Goal: Information Seeking & Learning: Learn about a topic

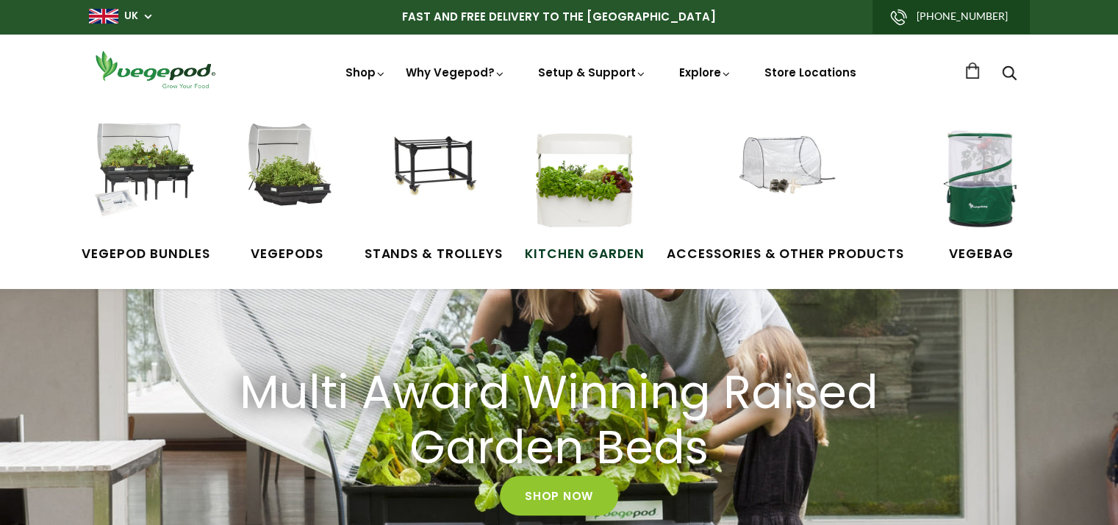
click at [573, 200] on img at bounding box center [584, 179] width 110 height 110
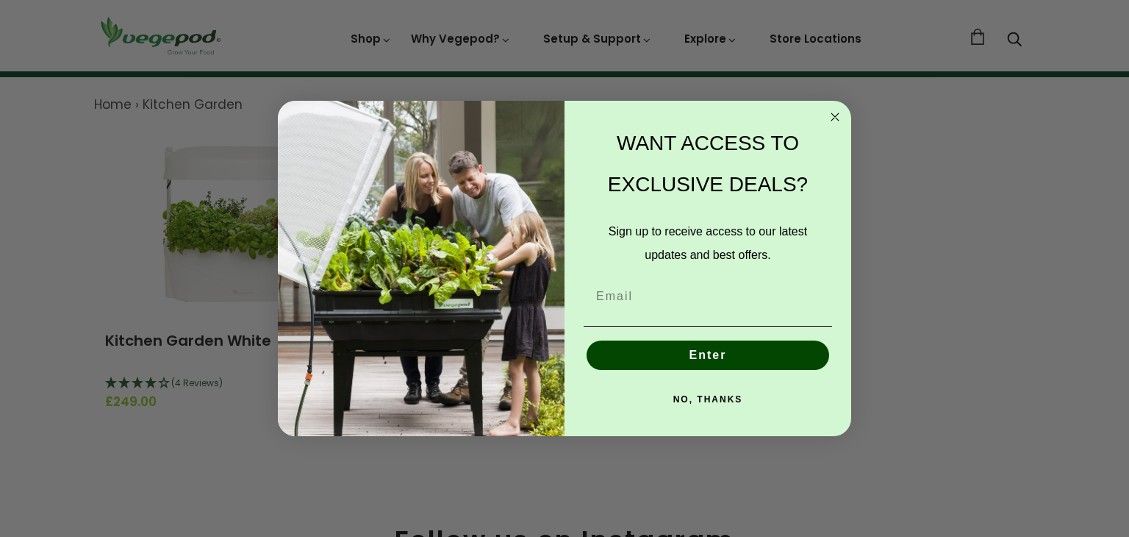
click at [832, 113] on icon "Close dialog" at bounding box center [834, 116] width 7 height 7
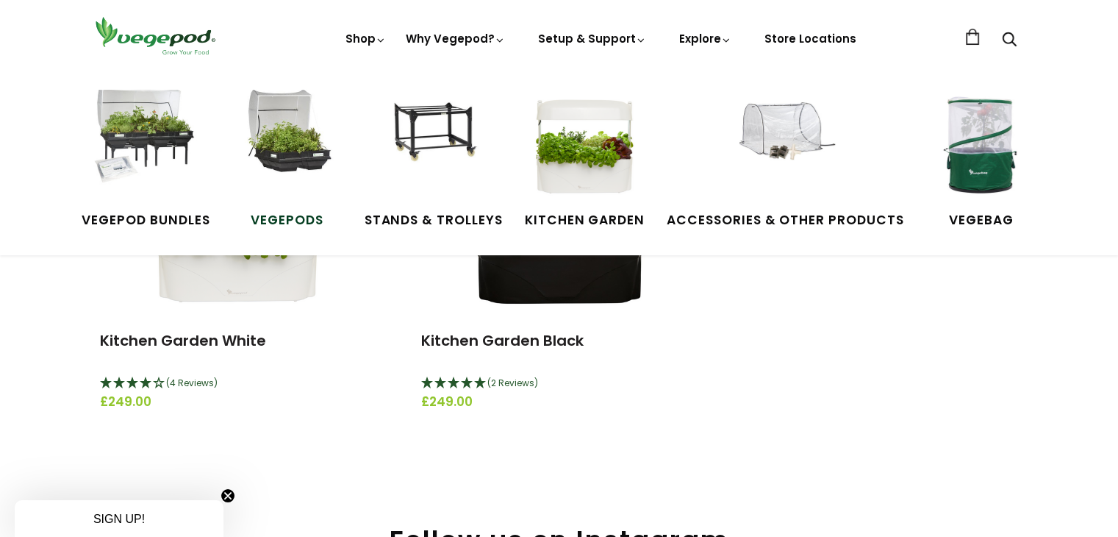
click at [298, 139] on img at bounding box center [287, 145] width 110 height 110
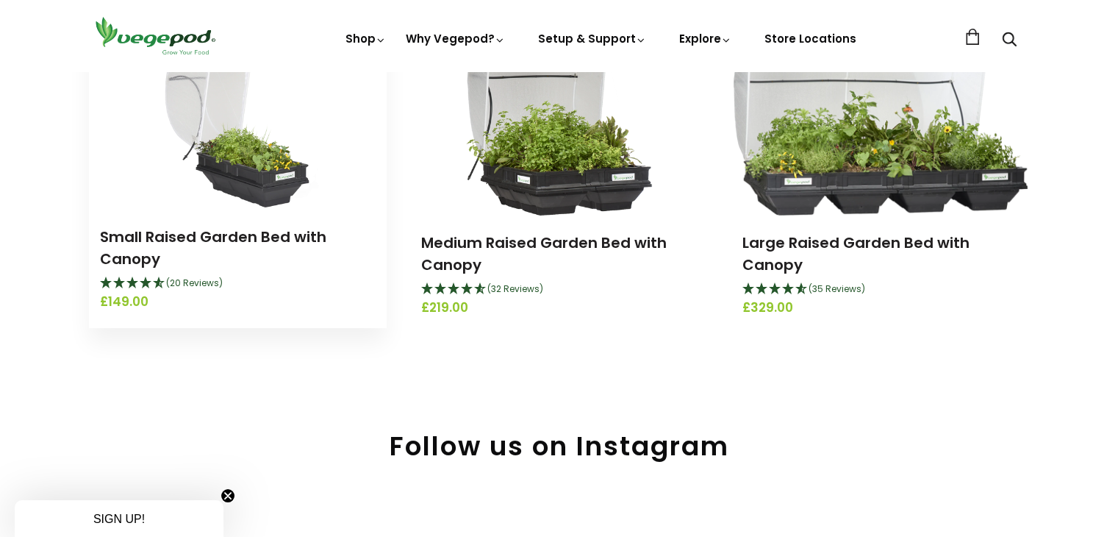
scroll to position [221, 0]
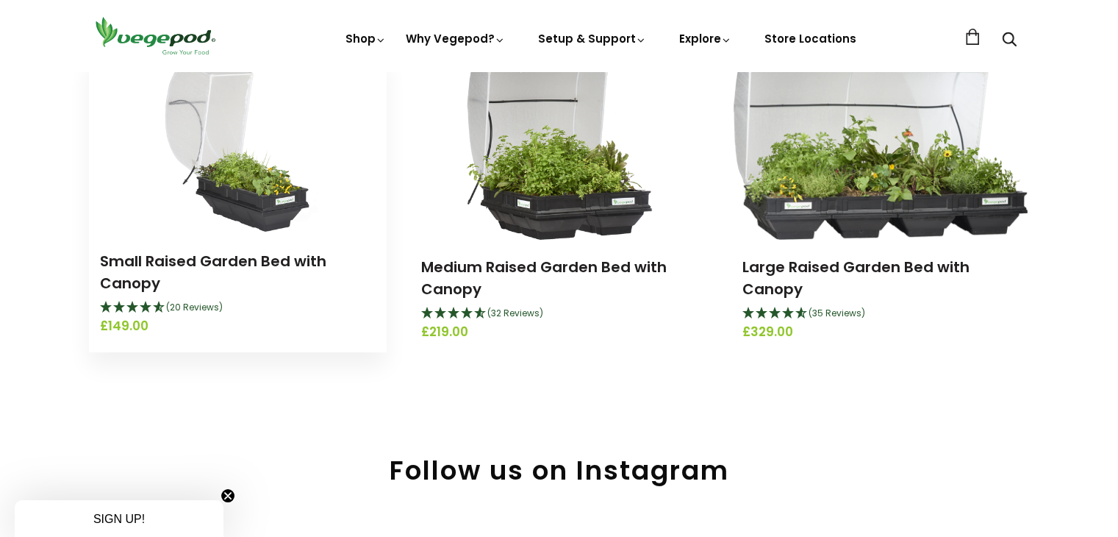
click at [232, 185] on img at bounding box center [237, 142] width 175 height 184
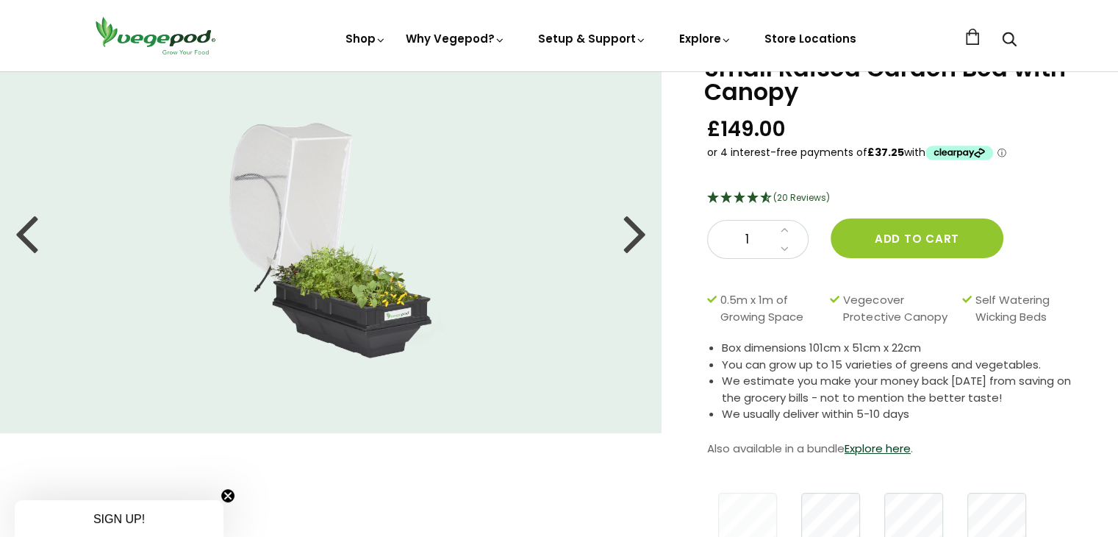
click at [644, 232] on div at bounding box center [635, 232] width 24 height 66
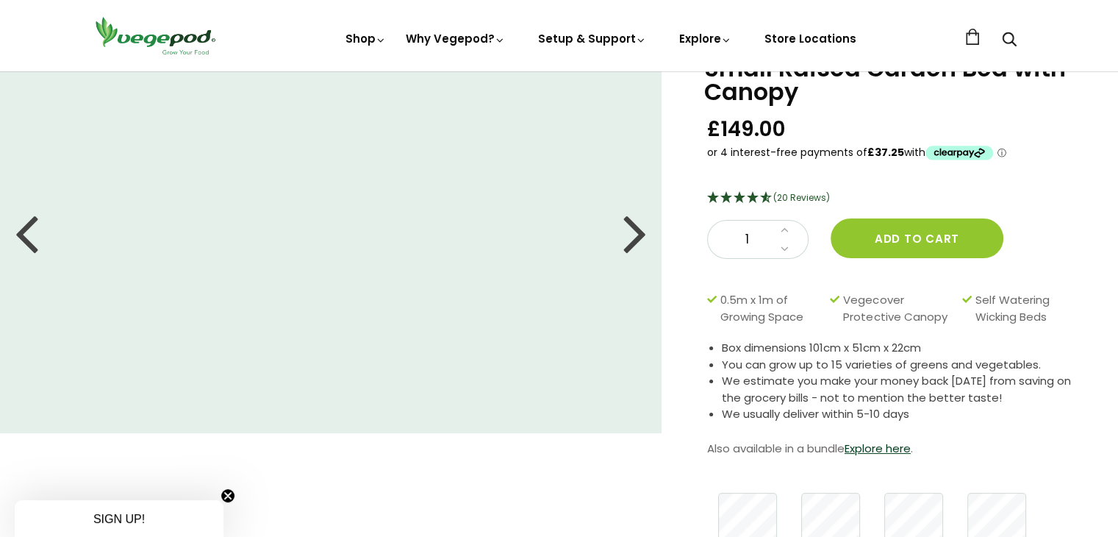
click at [638, 233] on div at bounding box center [635, 232] width 24 height 66
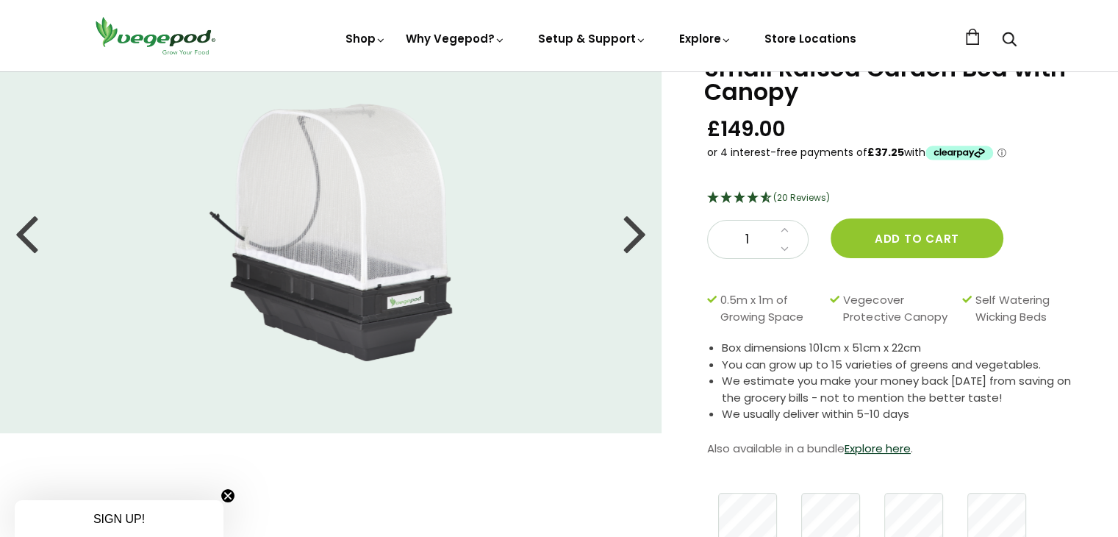
click at [638, 233] on div at bounding box center [635, 232] width 24 height 66
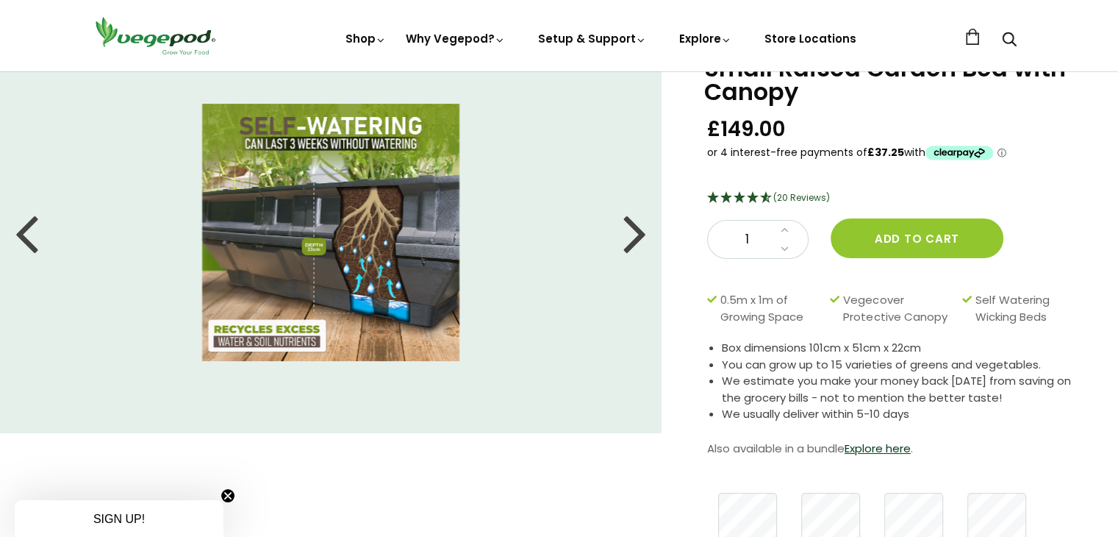
click at [632, 235] on div at bounding box center [635, 232] width 24 height 66
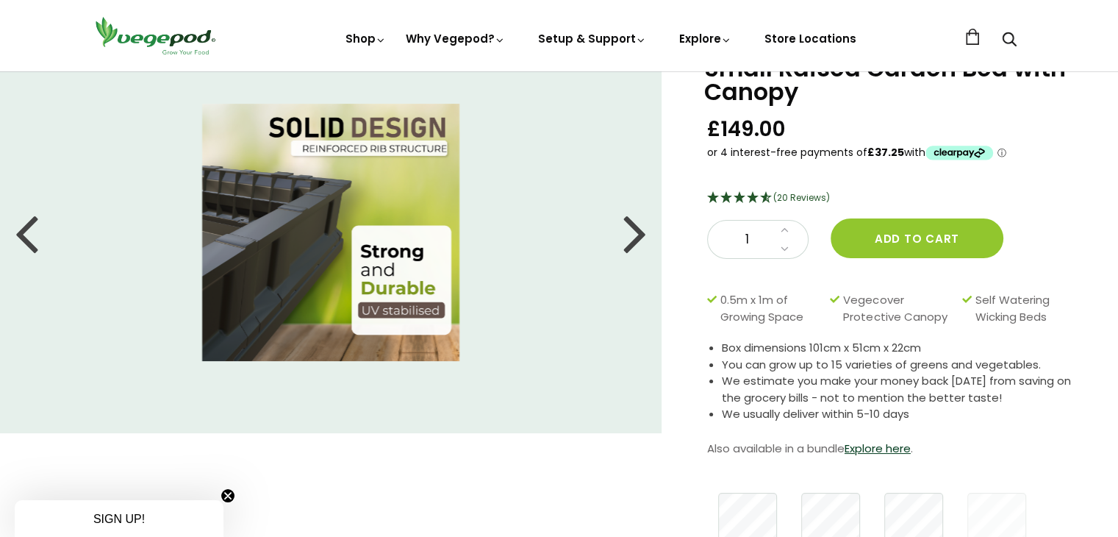
click at [632, 235] on div at bounding box center [635, 232] width 24 height 66
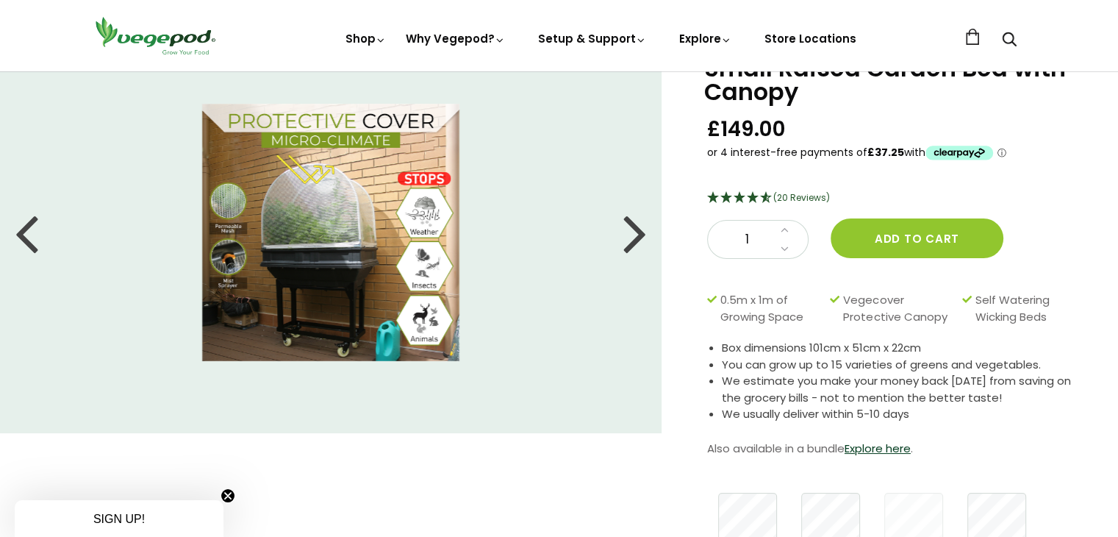
click at [632, 235] on div at bounding box center [635, 232] width 24 height 66
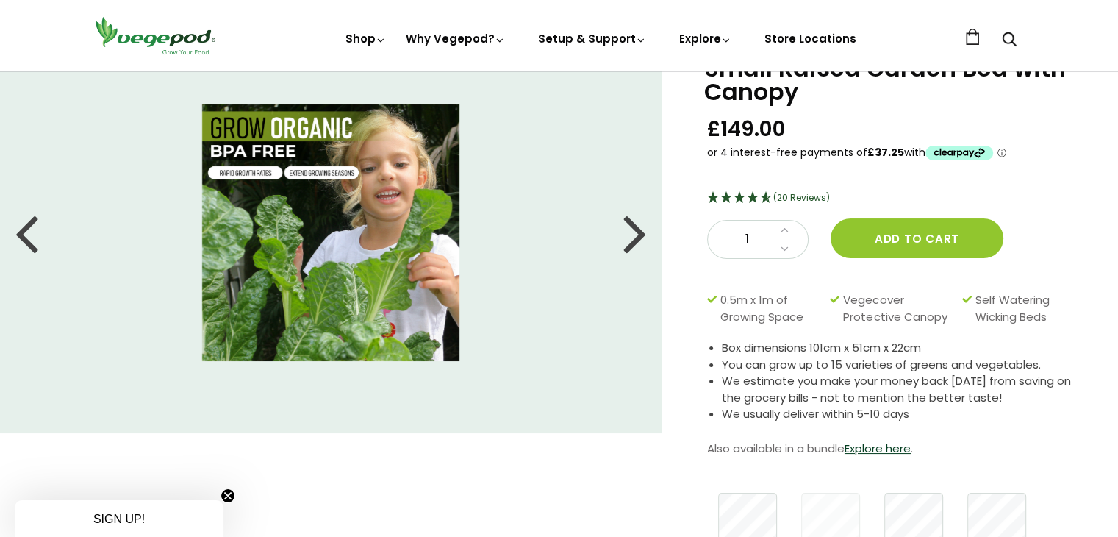
click at [632, 235] on div at bounding box center [635, 232] width 24 height 66
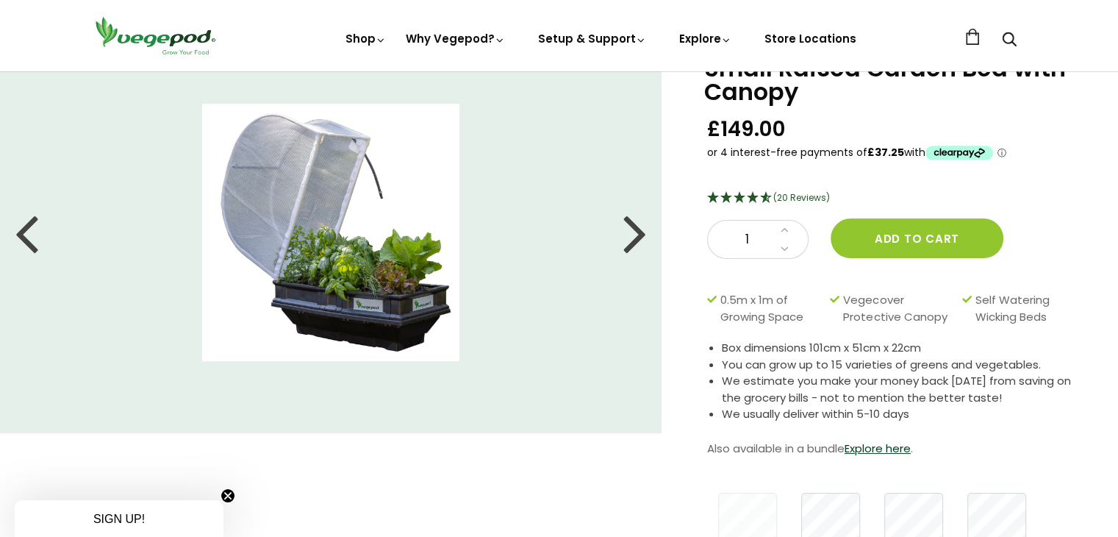
click at [632, 235] on div at bounding box center [635, 232] width 24 height 66
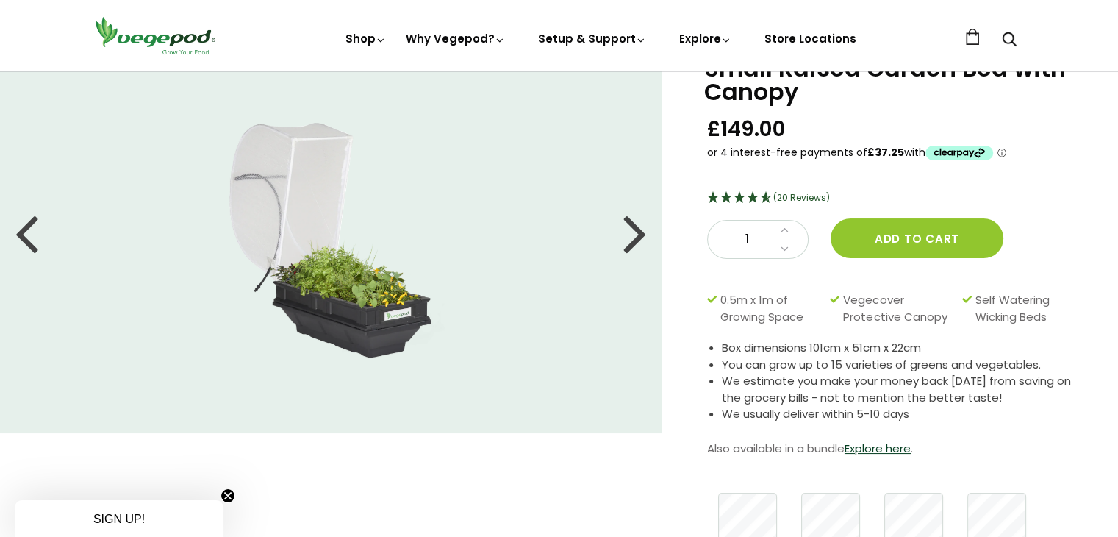
click at [632, 235] on div at bounding box center [635, 232] width 24 height 66
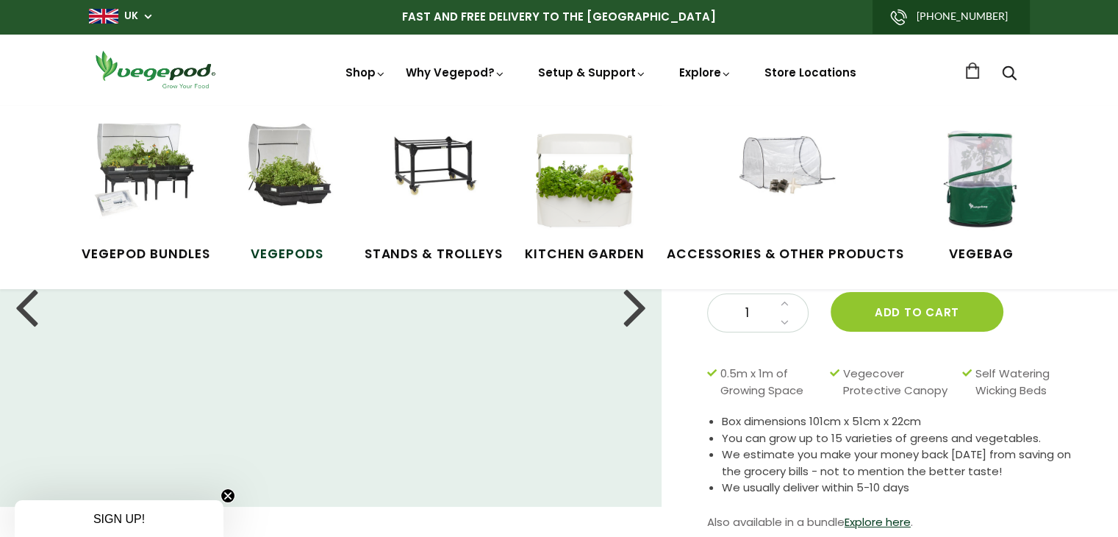
click at [306, 181] on img at bounding box center [287, 179] width 110 height 110
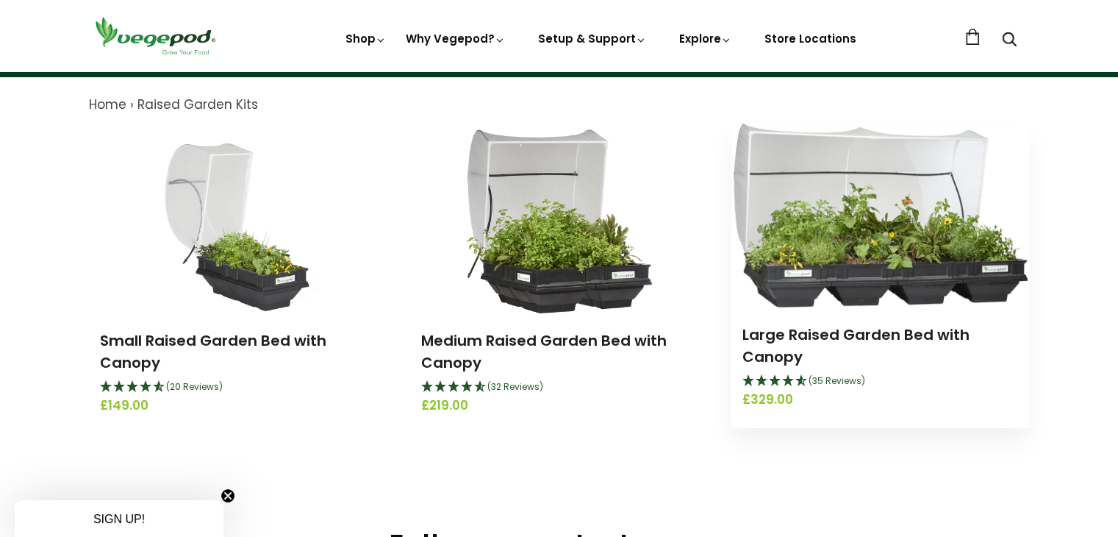
click at [838, 258] on img at bounding box center [881, 216] width 294 height 184
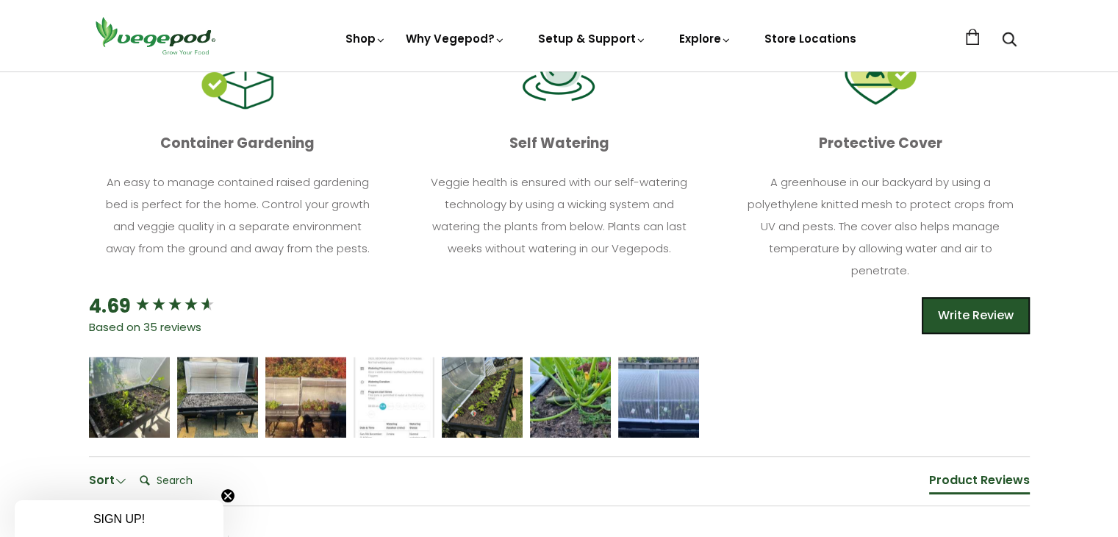
scroll to position [809, 0]
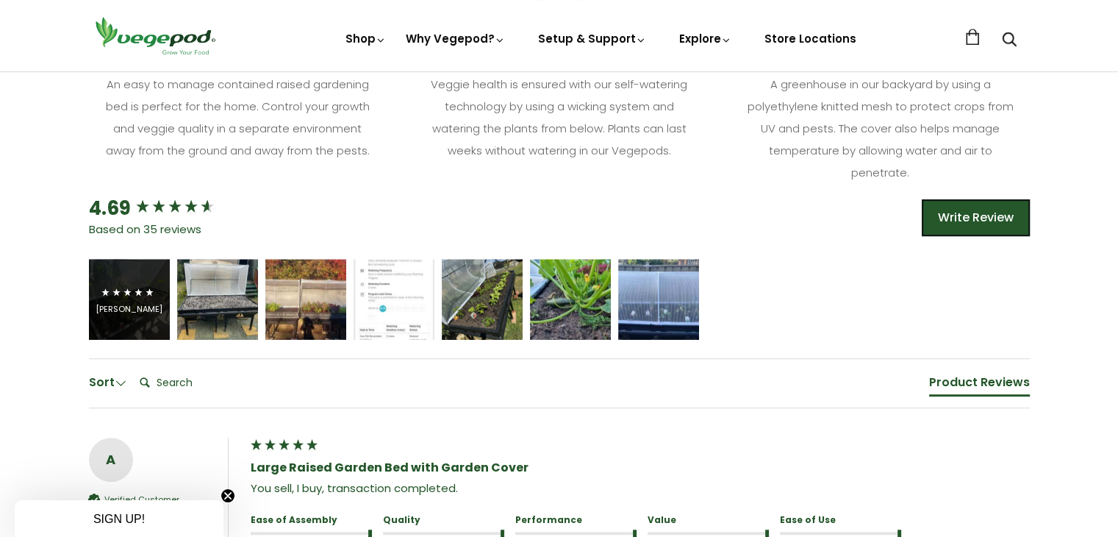
click at [142, 299] on span "5 star rating" at bounding box center [127, 293] width 55 height 18
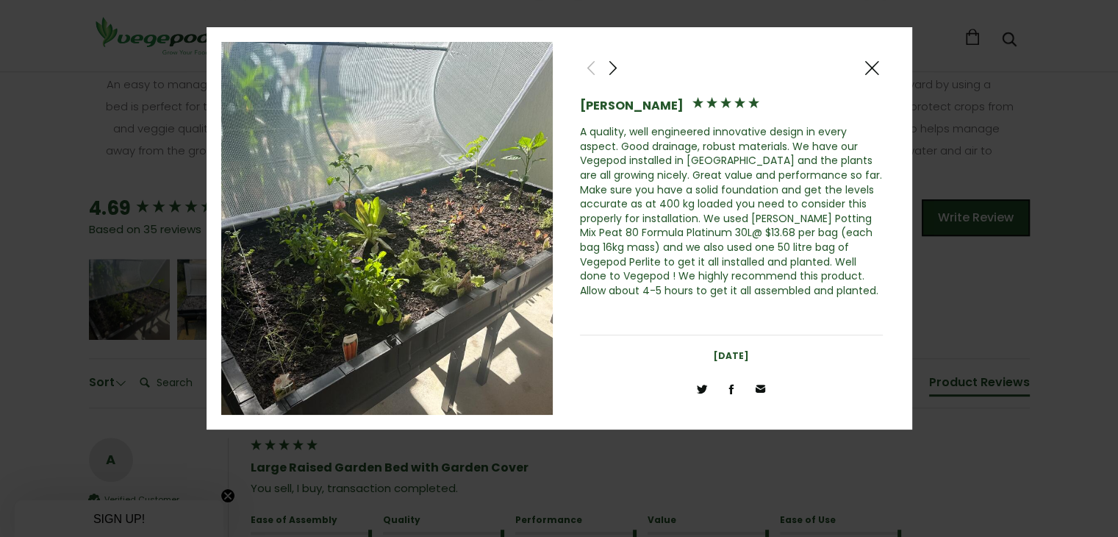
click at [615, 68] on span at bounding box center [613, 68] width 18 height 18
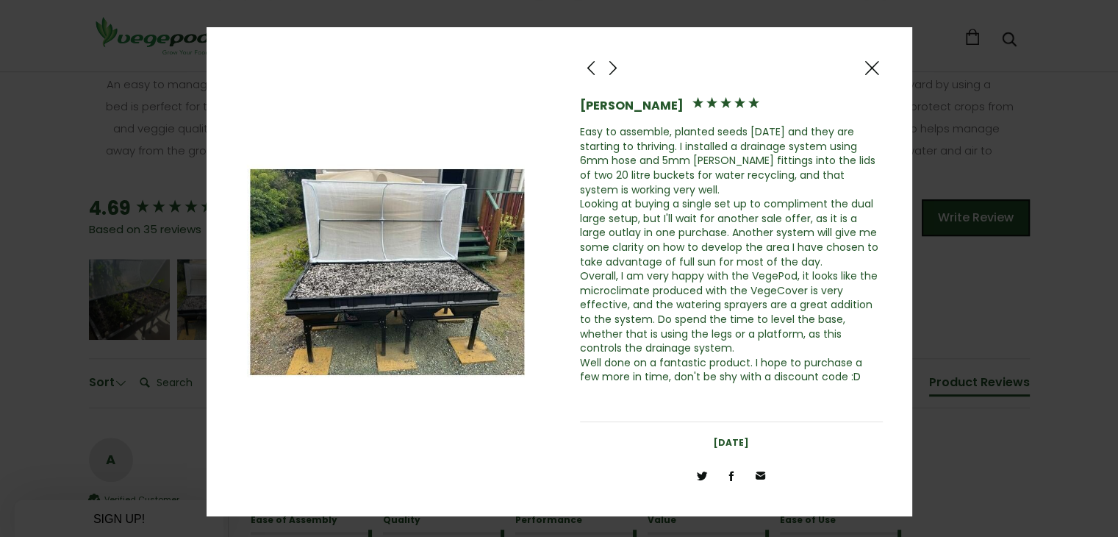
click at [615, 68] on span at bounding box center [613, 68] width 18 height 18
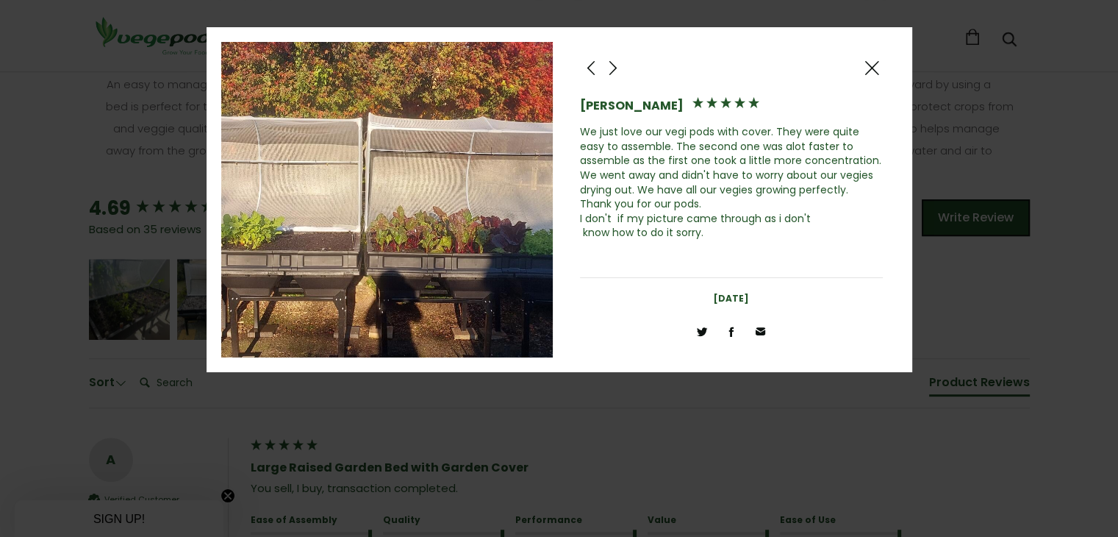
click at [615, 68] on span at bounding box center [613, 68] width 18 height 18
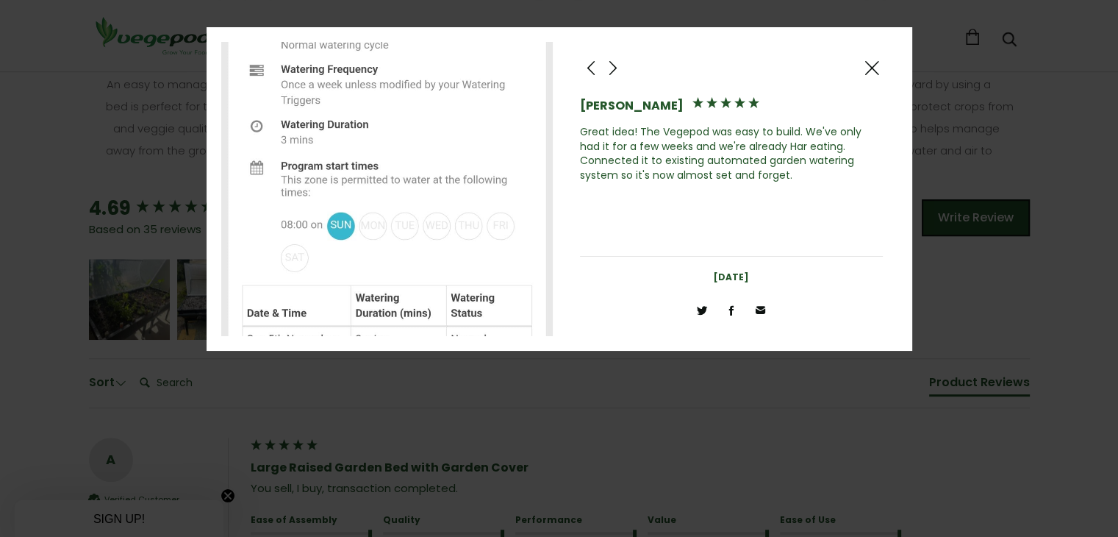
click at [615, 68] on span at bounding box center [613, 68] width 18 height 18
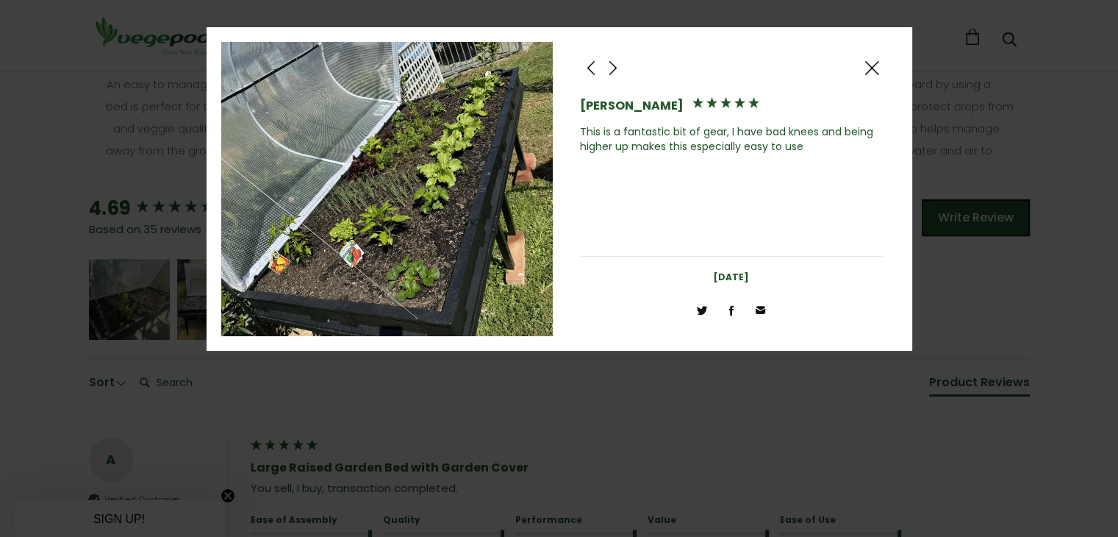
click at [615, 68] on span at bounding box center [613, 68] width 18 height 18
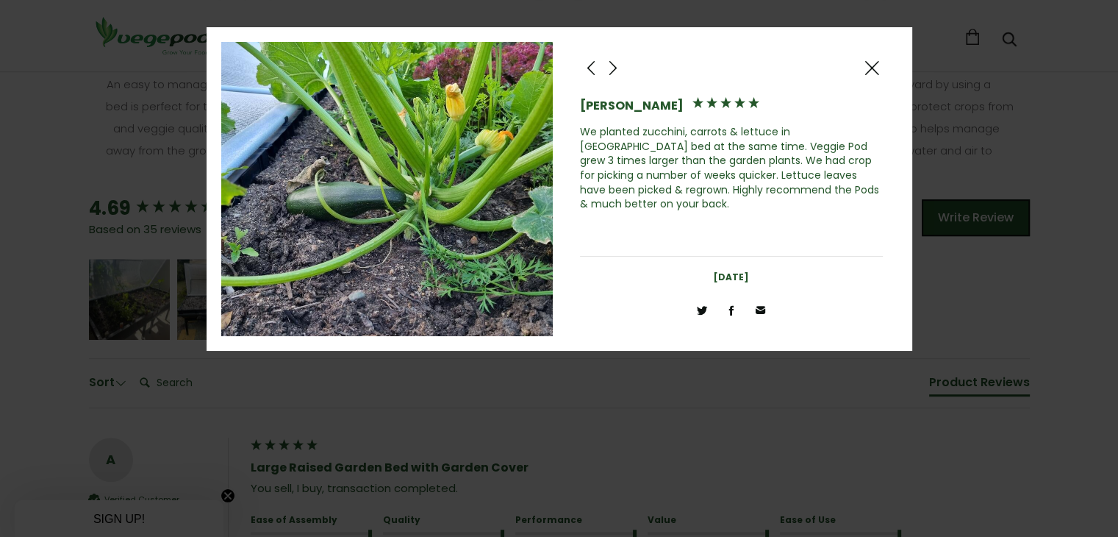
click at [615, 68] on span at bounding box center [613, 68] width 18 height 18
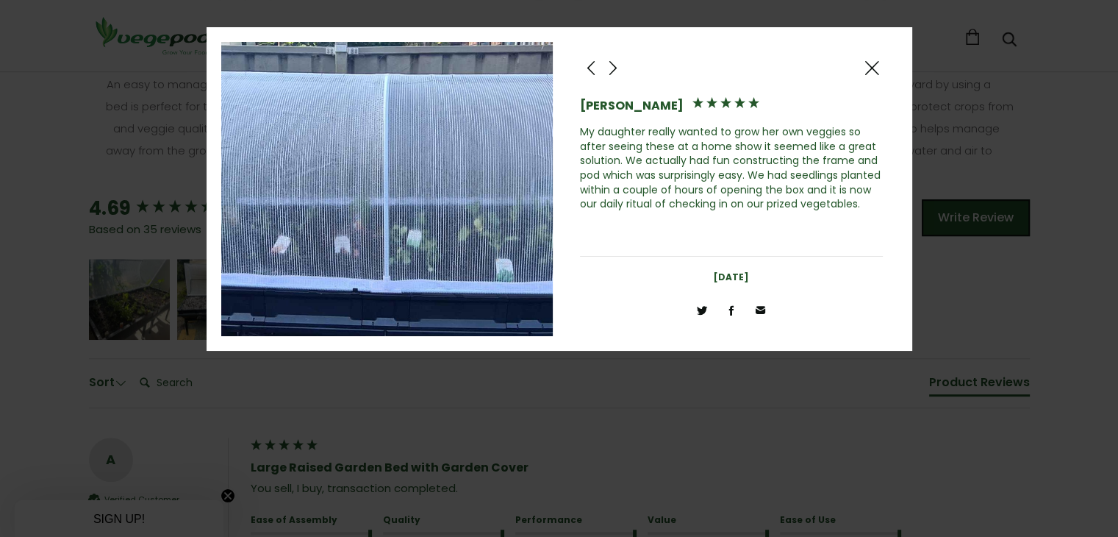
click at [615, 68] on span at bounding box center [613, 68] width 18 height 18
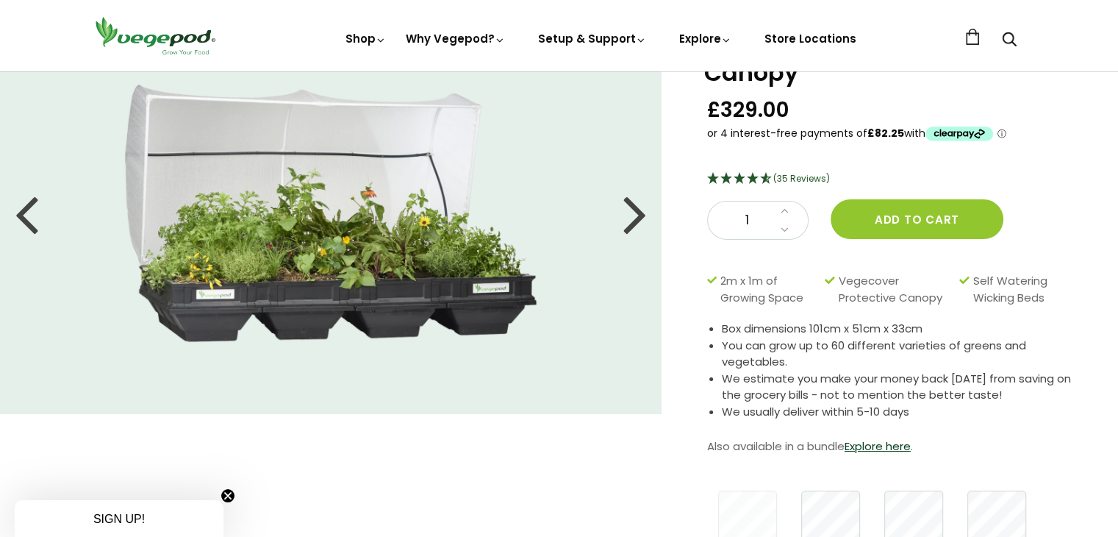
scroll to position [74, 0]
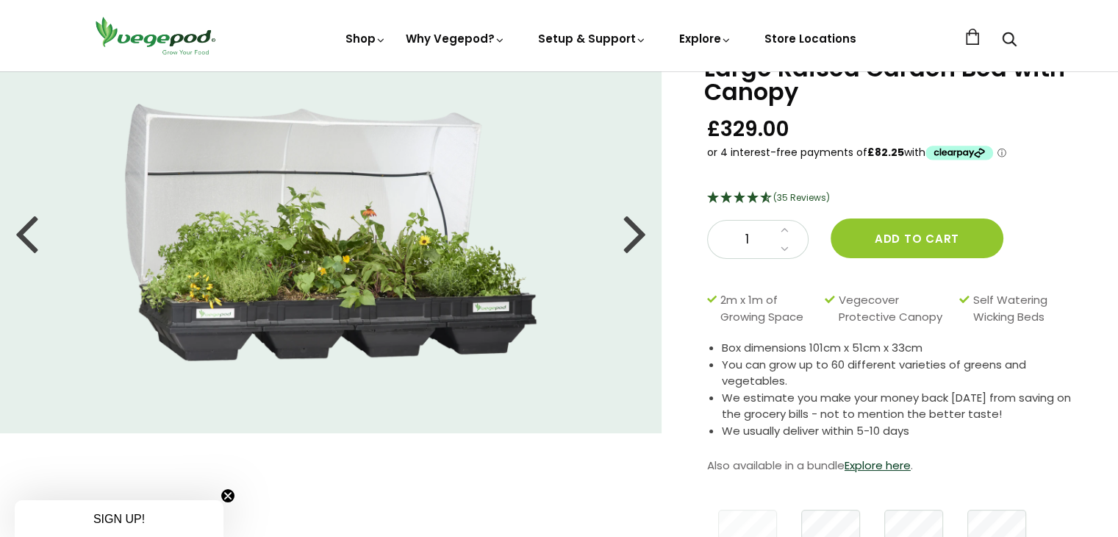
click at [633, 240] on div at bounding box center [635, 232] width 24 height 66
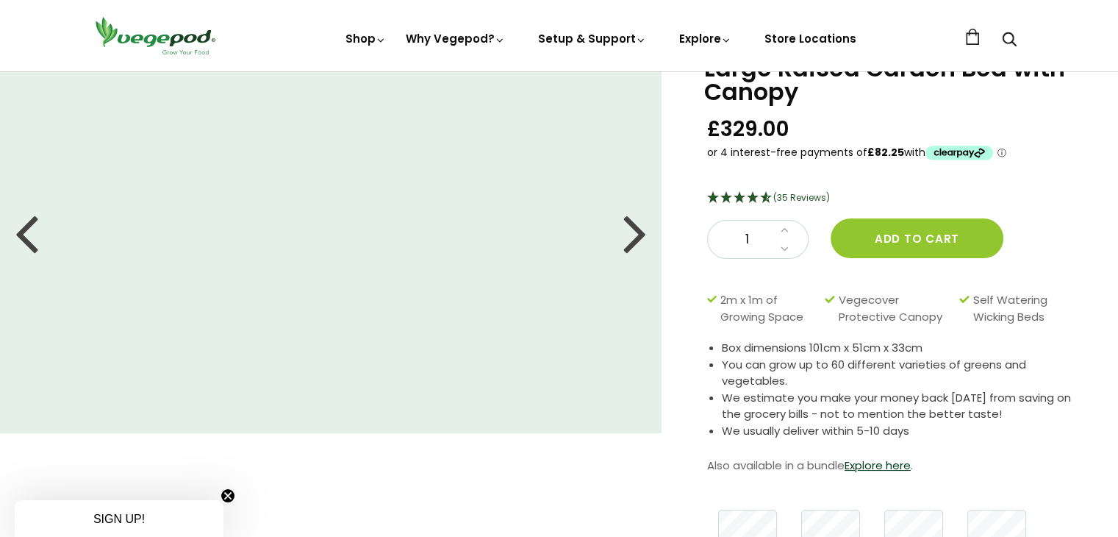
click at [633, 240] on div at bounding box center [635, 232] width 24 height 66
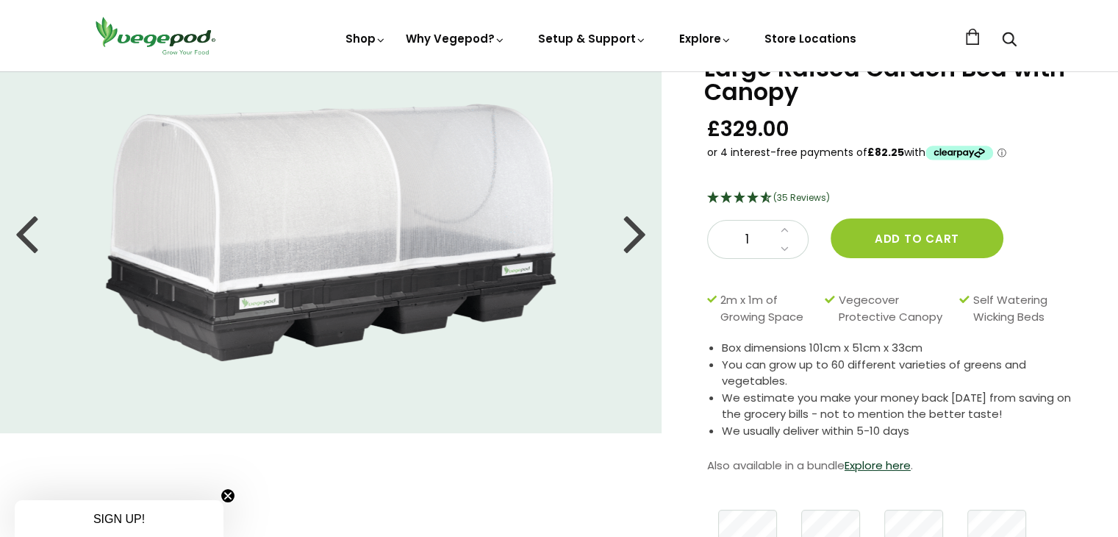
click at [633, 240] on div at bounding box center [635, 232] width 24 height 66
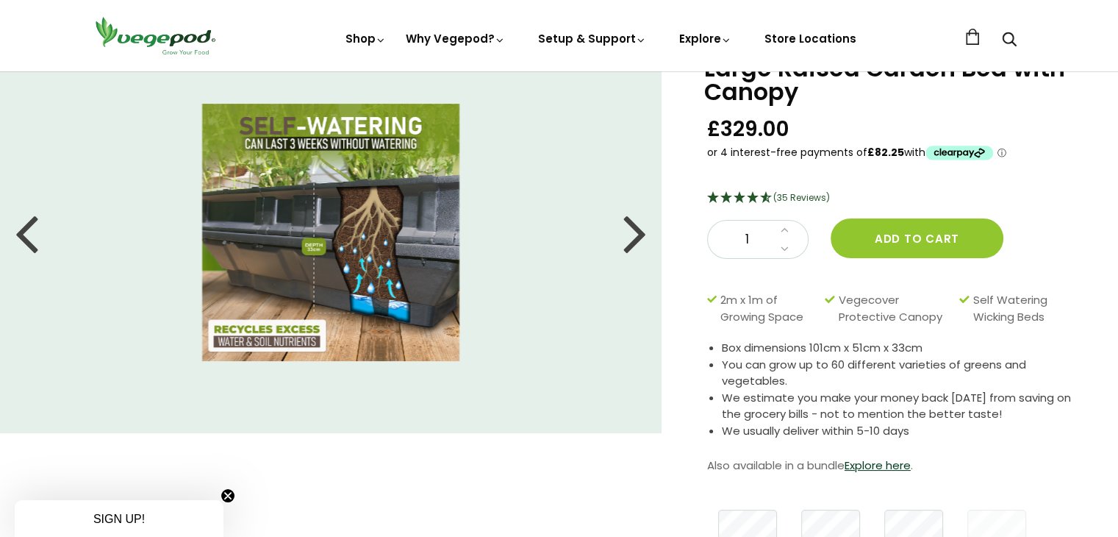
click at [633, 240] on div at bounding box center [635, 232] width 24 height 66
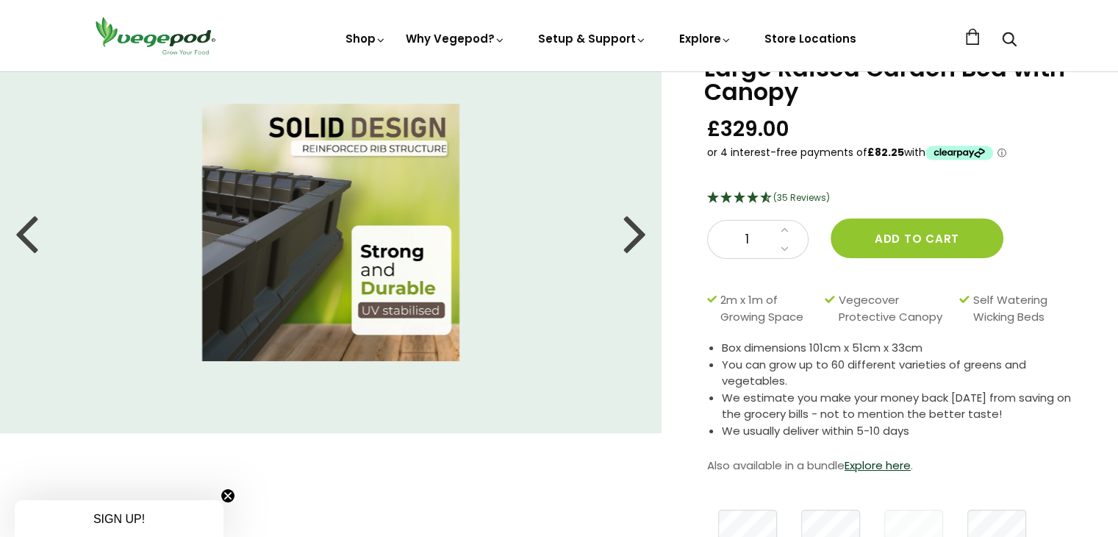
click at [633, 240] on div at bounding box center [635, 232] width 24 height 66
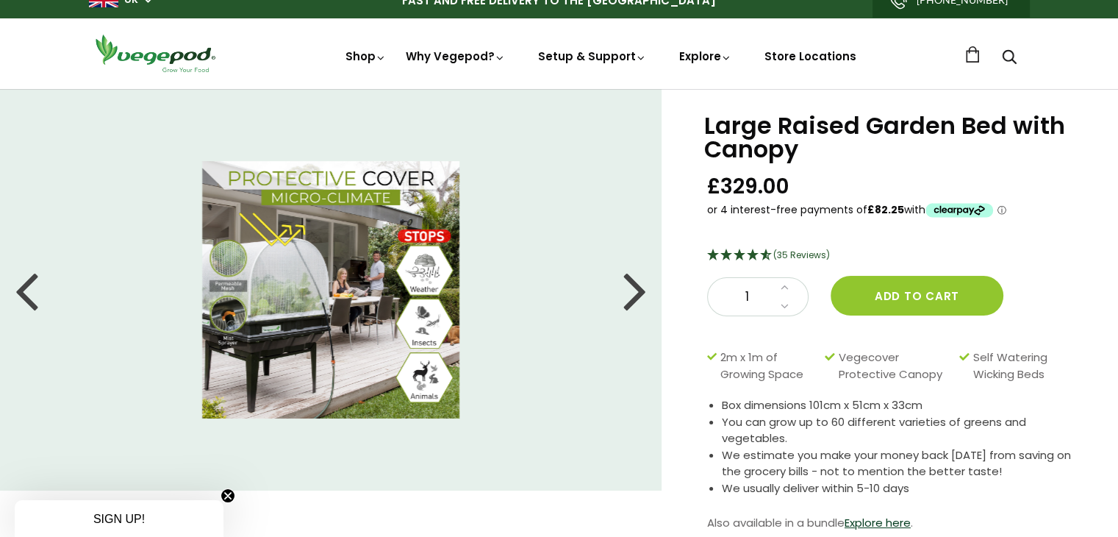
scroll to position [0, 0]
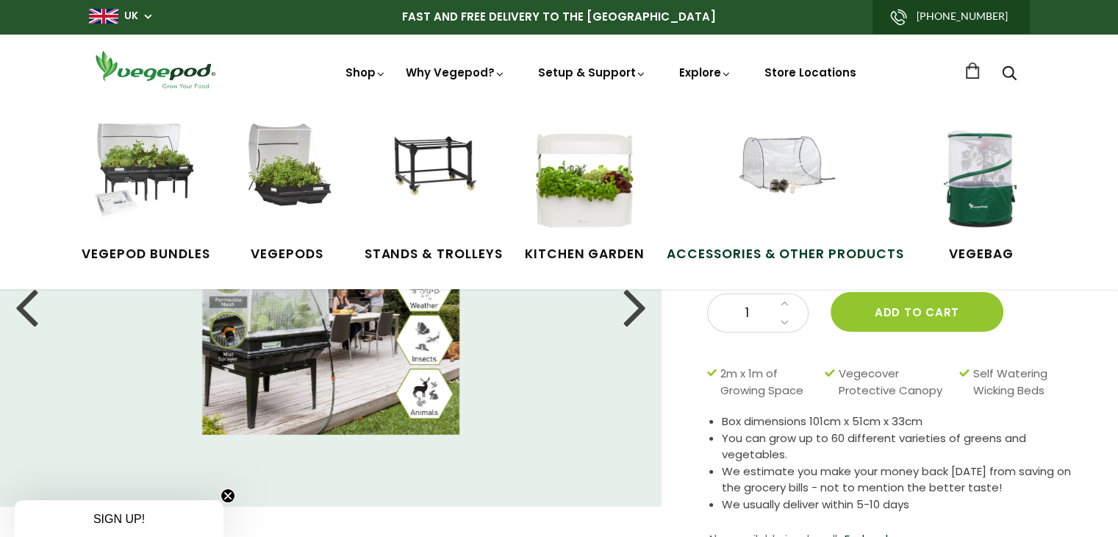
click at [764, 173] on img at bounding box center [785, 179] width 110 height 110
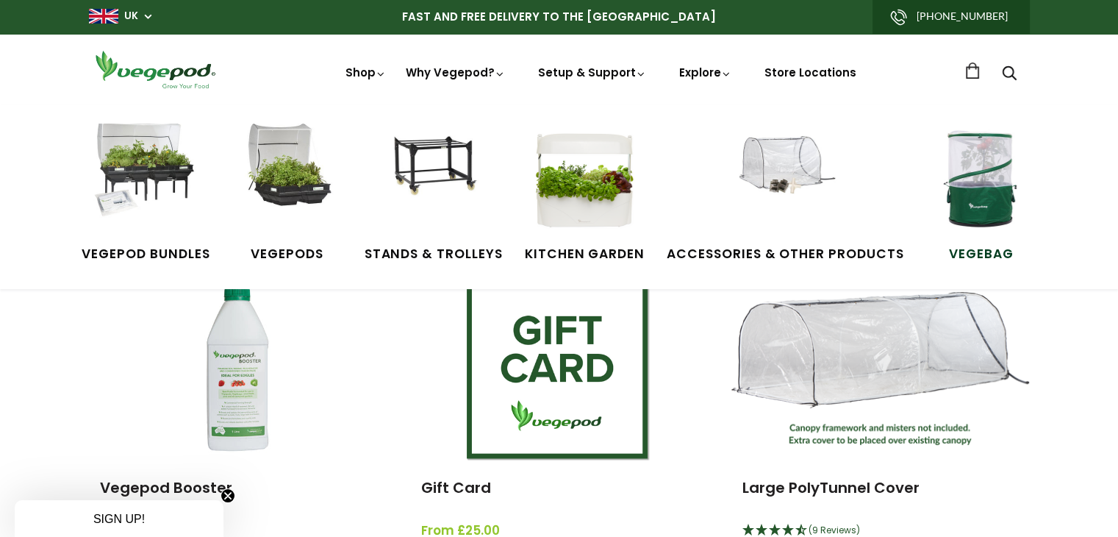
click at [965, 174] on img at bounding box center [981, 179] width 110 height 110
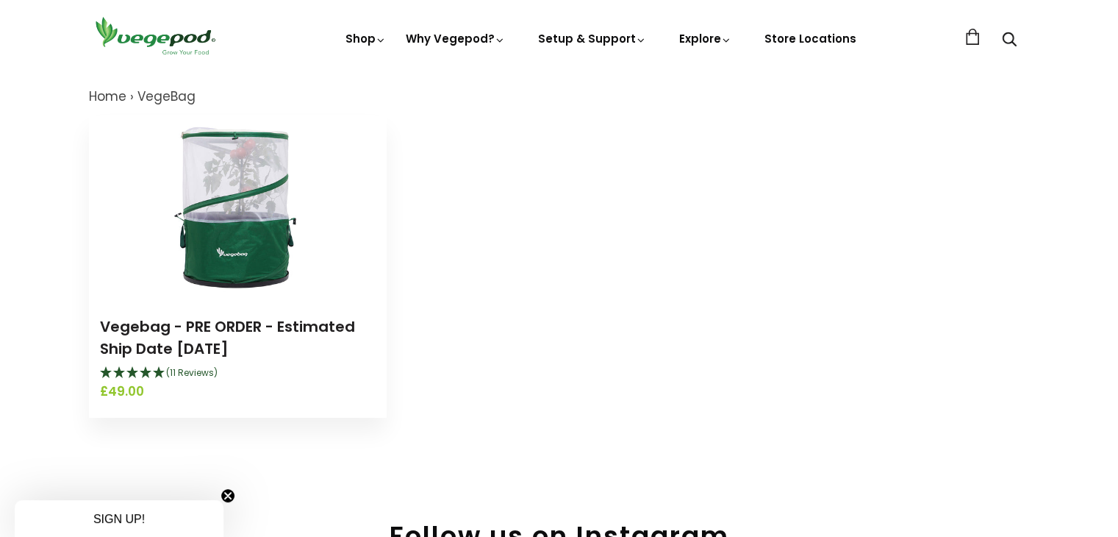
scroll to position [147, 0]
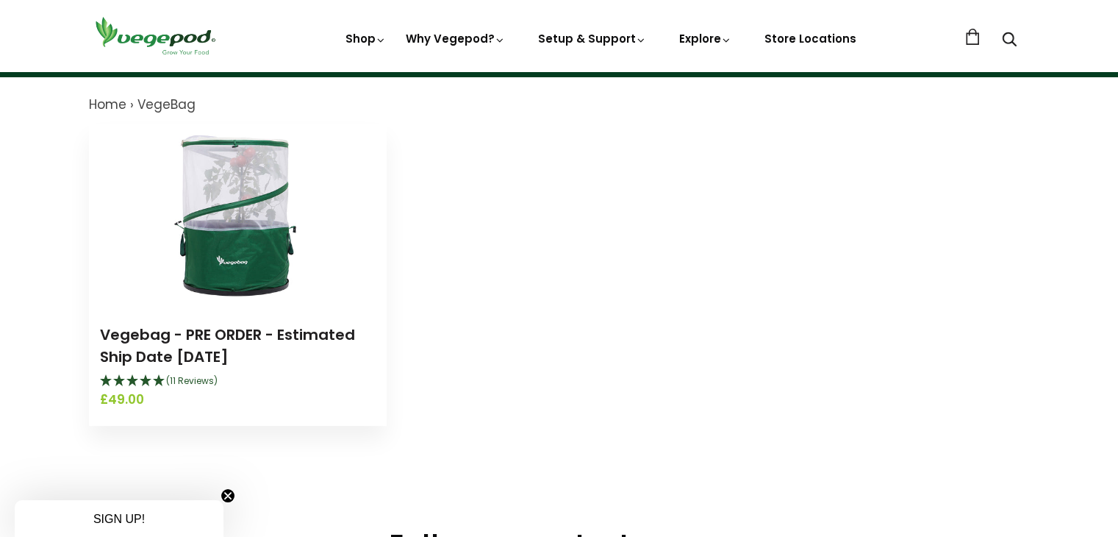
click at [243, 243] on img at bounding box center [238, 216] width 184 height 184
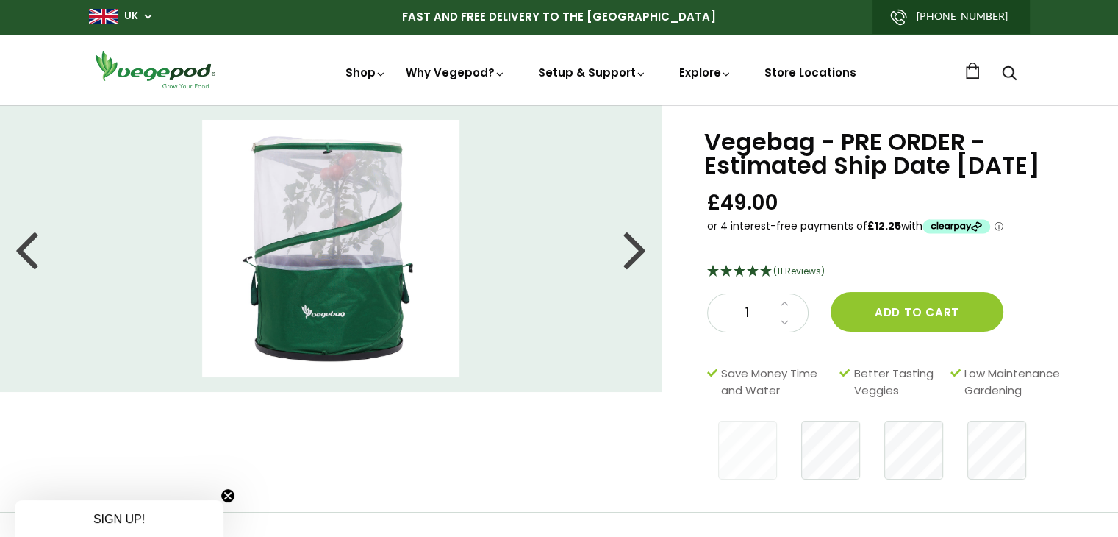
click at [640, 251] on div at bounding box center [635, 248] width 24 height 66
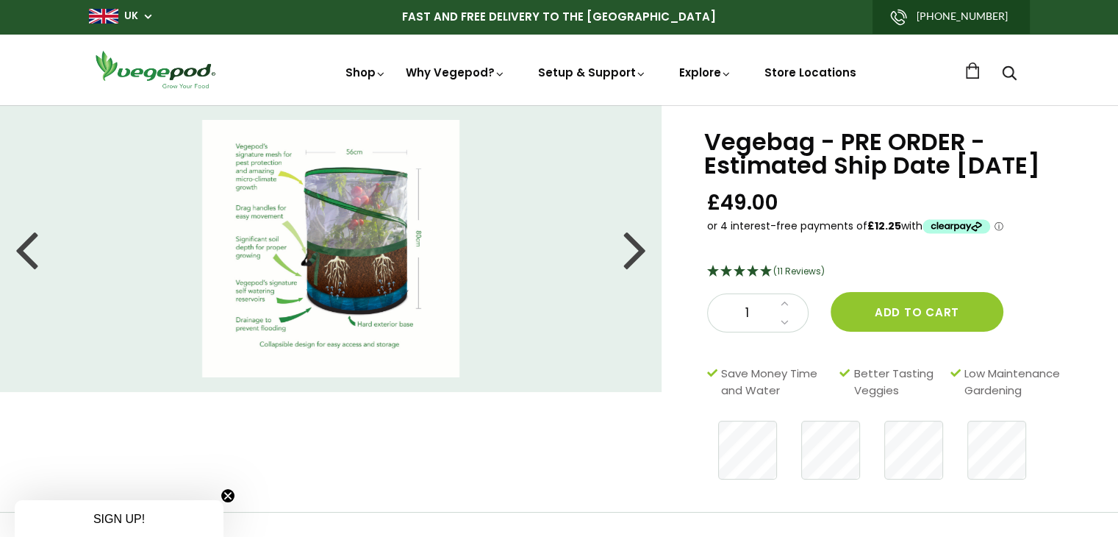
click at [640, 256] on div at bounding box center [635, 248] width 24 height 66
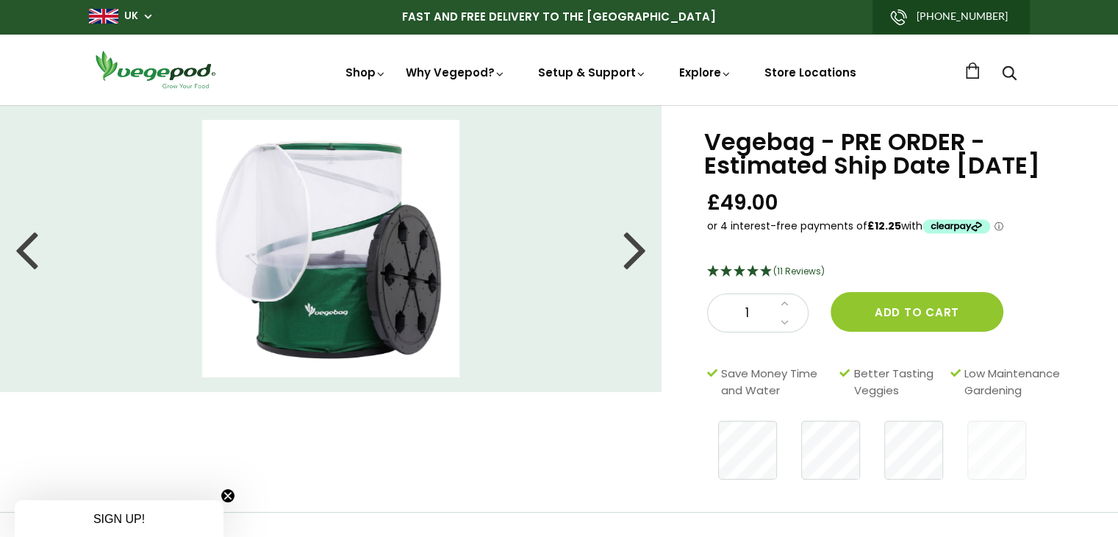
click at [640, 256] on div at bounding box center [635, 248] width 24 height 66
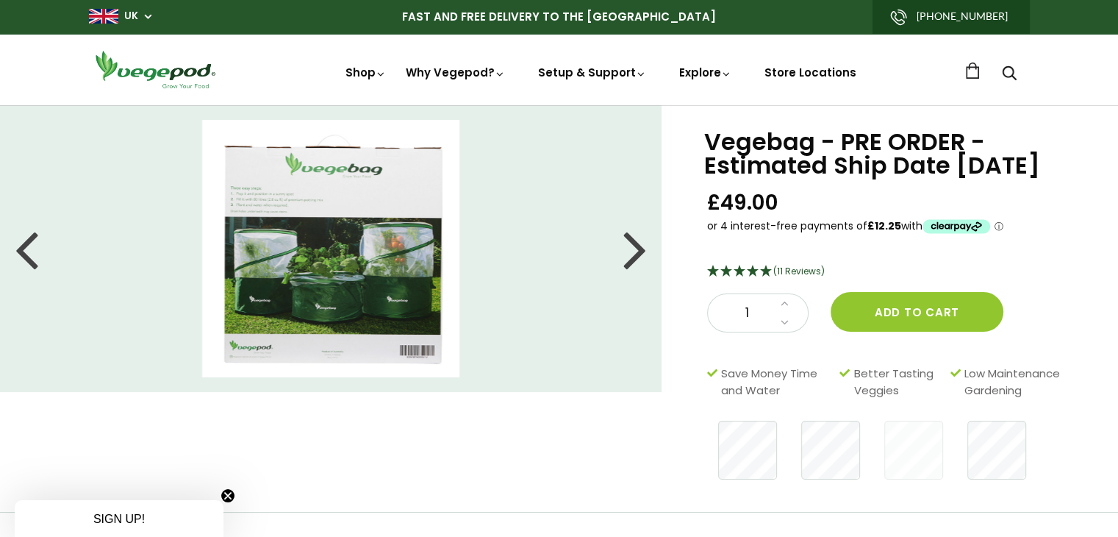
click at [638, 251] on div at bounding box center [635, 248] width 24 height 66
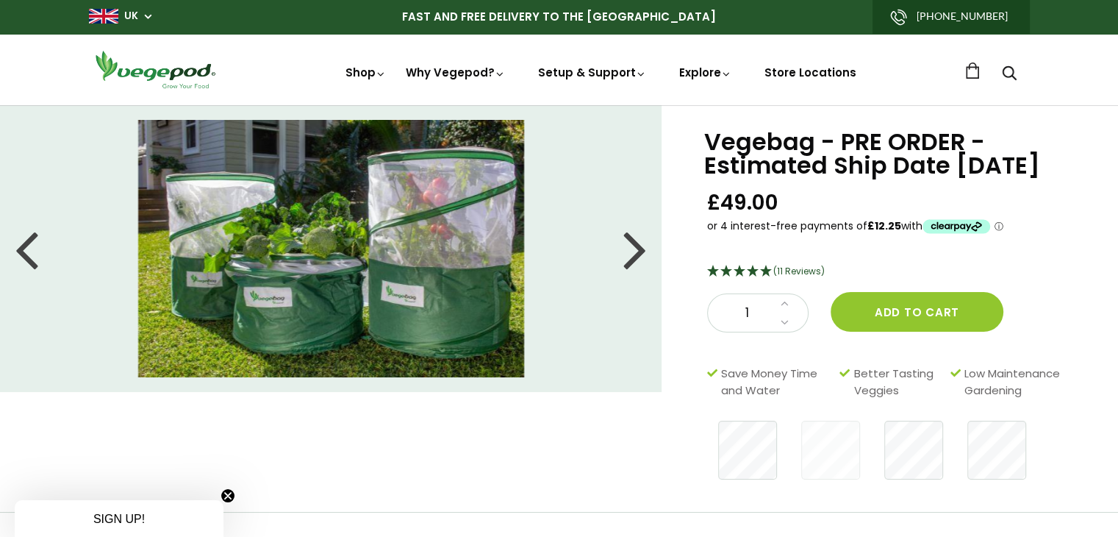
click at [638, 251] on div at bounding box center [635, 248] width 24 height 66
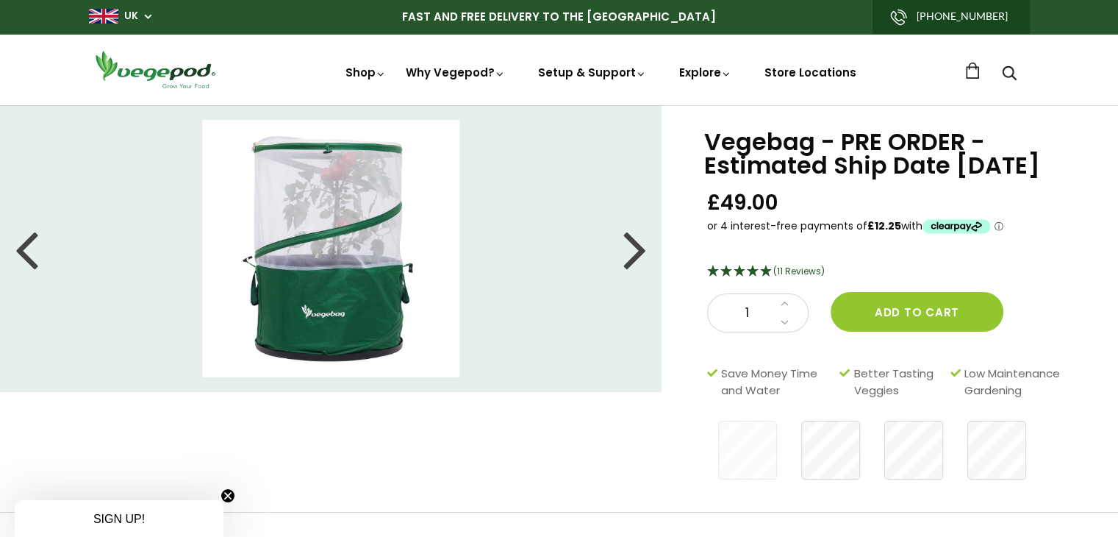
click at [638, 251] on div at bounding box center [635, 248] width 24 height 66
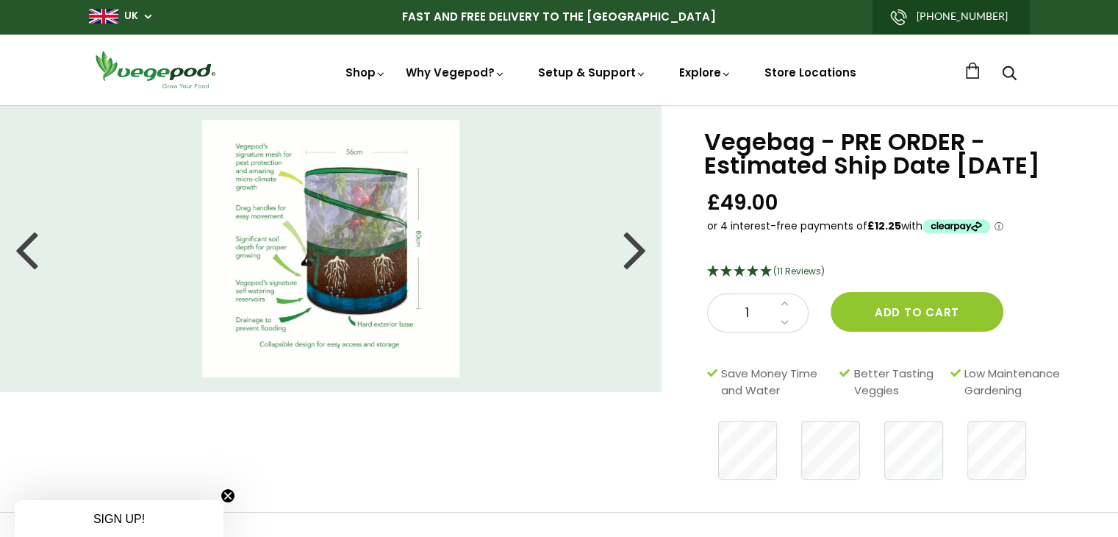
click at [162, 83] on img at bounding box center [155, 70] width 132 height 42
